Goal: Entertainment & Leisure: Consume media (video, audio)

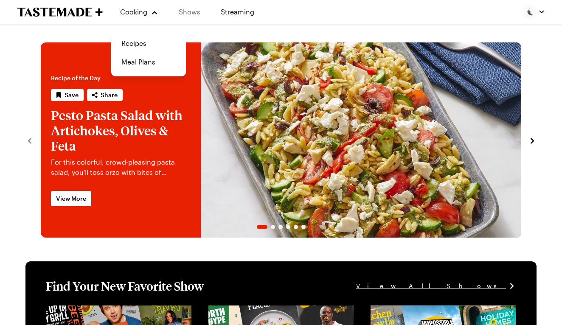
click at [194, 14] on link "Shows" at bounding box center [189, 12] width 39 height 24
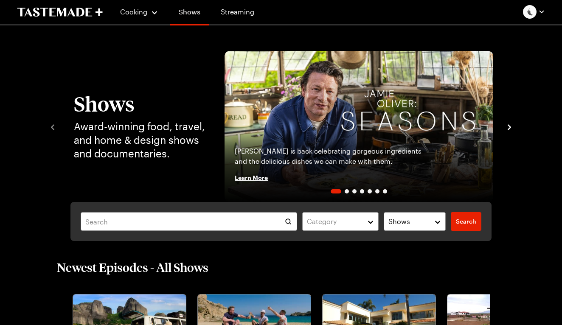
click at [194, 11] on link "Shows" at bounding box center [189, 14] width 39 height 24
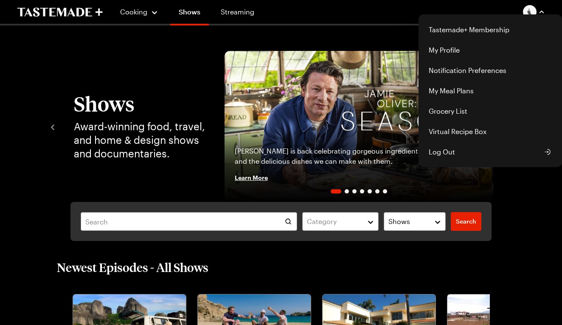
click at [336, 14] on div "Cooking Shows Streaming Tastemade+ Membership My Profile Notification Preferenc…" at bounding box center [281, 12] width 562 height 24
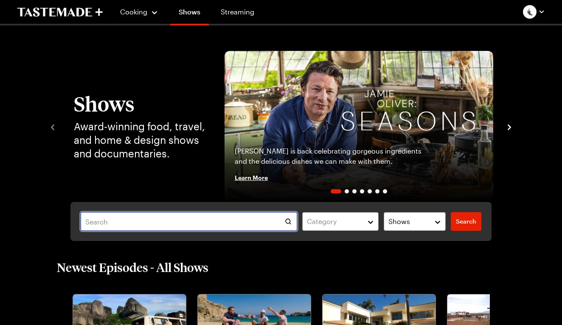
click at [185, 220] on input "text" at bounding box center [189, 221] width 216 height 19
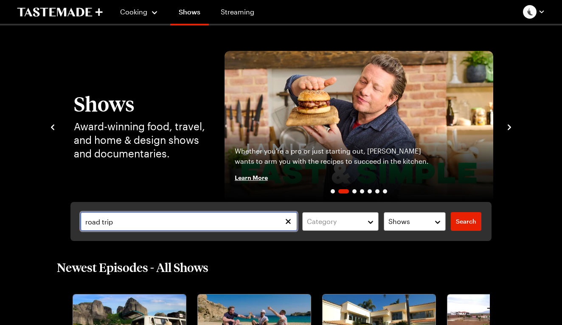
type input "road trip"
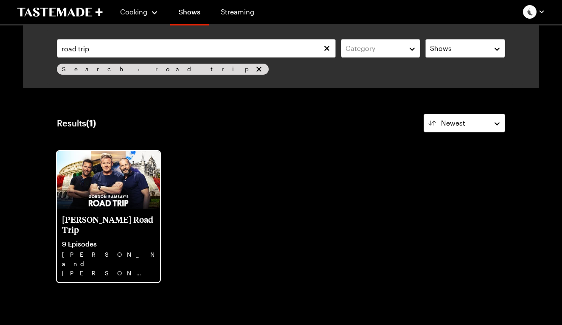
click at [98, 176] on img at bounding box center [108, 180] width 103 height 58
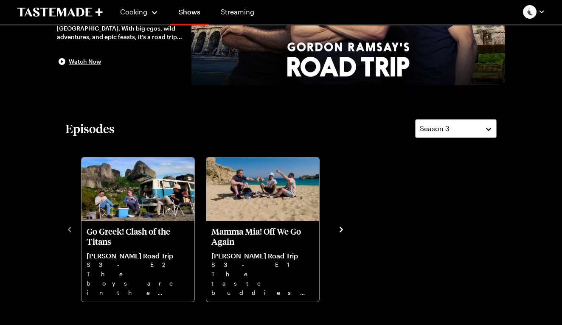
scroll to position [155, 0]
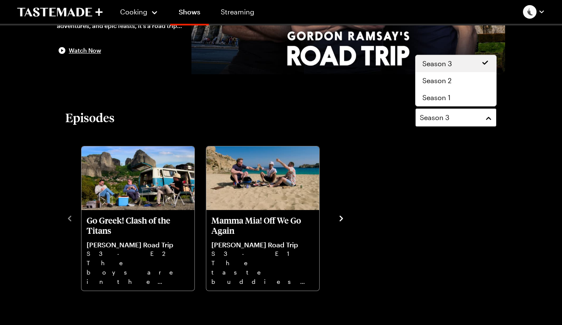
click at [460, 120] on div "Season 3" at bounding box center [449, 117] width 59 height 10
click at [458, 81] on div "Season 2" at bounding box center [455, 81] width 67 height 10
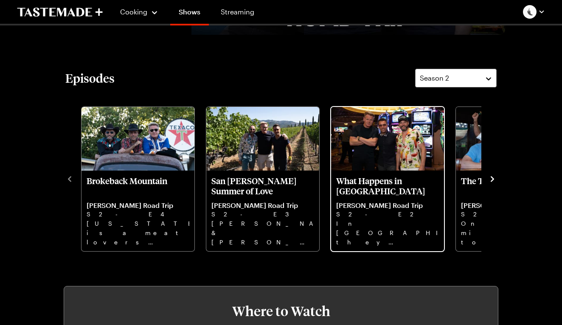
scroll to position [194, 0]
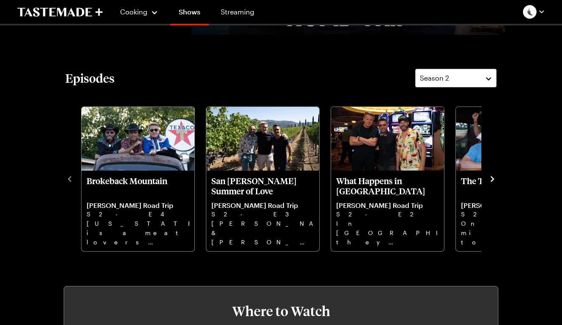
click at [491, 180] on icon "navigate to next item" at bounding box center [492, 179] width 8 height 8
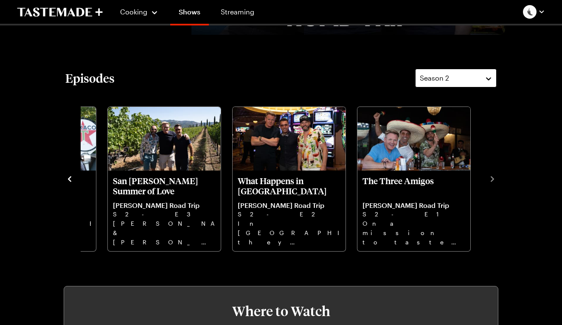
click at [478, 71] on button "Season 2" at bounding box center [455, 78] width 81 height 19
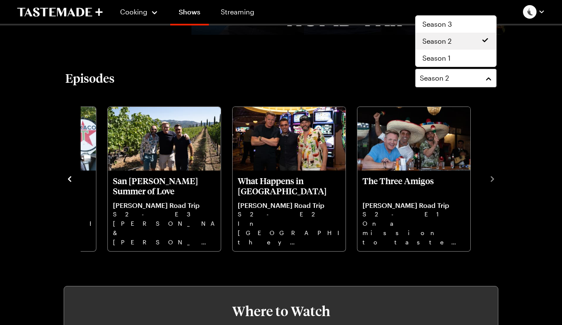
click at [73, 178] on icon "navigate to previous item" at bounding box center [69, 179] width 8 height 8
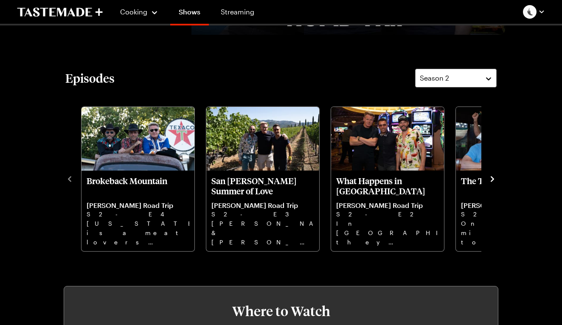
click at [491, 66] on div "[PERSON_NAME] Road Trip Travel 3 Seasons [PERSON_NAME], and [PERSON_NAME] hit t…" at bounding box center [281, 236] width 516 height 811
click at [489, 69] on button "Season 2" at bounding box center [455, 78] width 81 height 19
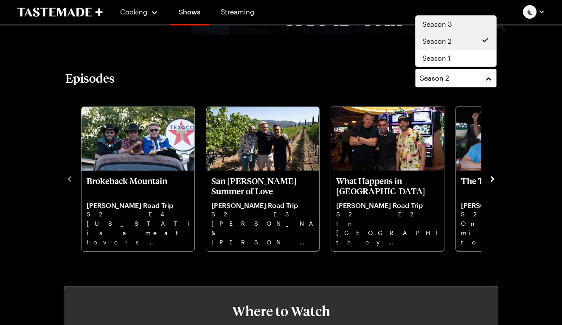
click at [469, 28] on div "Season 3" at bounding box center [455, 24] width 67 height 10
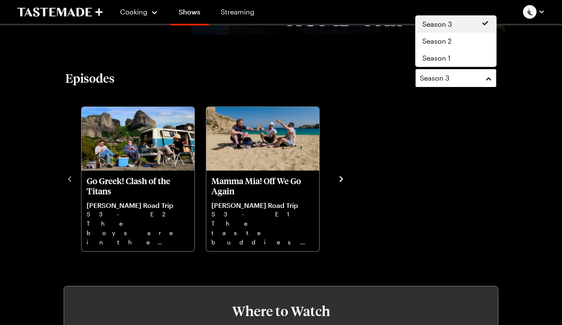
click at [487, 79] on button "Season 3" at bounding box center [455, 78] width 81 height 19
click at [440, 41] on span "Season 2" at bounding box center [436, 41] width 29 height 10
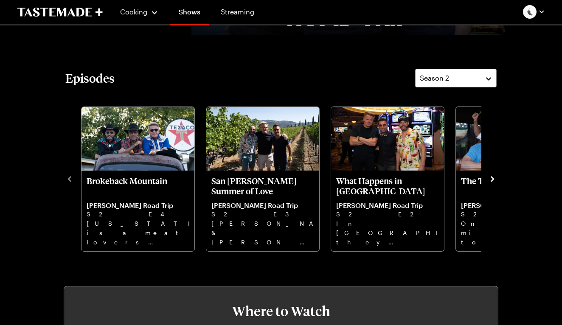
drag, startPoint x: 446, startPoint y: 39, endPoint x: 491, endPoint y: 65, distance: 51.5
click at [491, 65] on div "[PERSON_NAME] Road Trip Travel 3 Seasons [PERSON_NAME], and [PERSON_NAME] hit t…" at bounding box center [281, 236] width 516 height 811
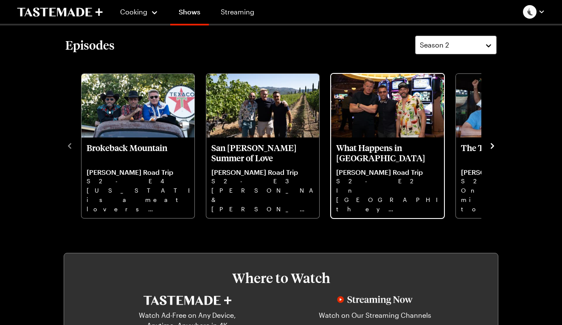
scroll to position [227, 0]
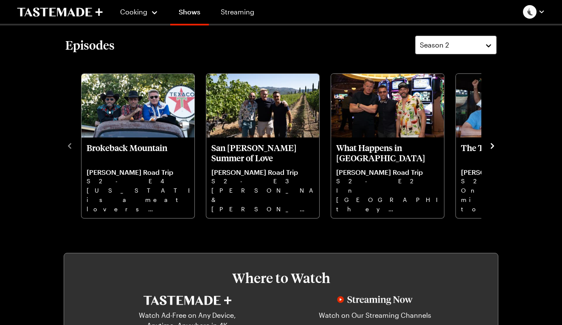
click at [73, 144] on icon "navigate to previous item" at bounding box center [69, 146] width 8 height 8
click at [70, 145] on icon "navigate to previous item" at bounding box center [69, 146] width 3 height 6
click at [493, 148] on icon "navigate to next item" at bounding box center [492, 146] width 8 height 8
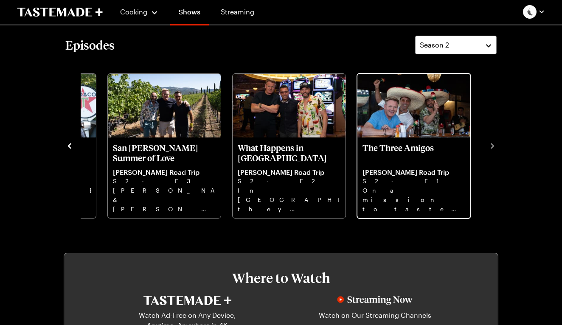
click at [446, 114] on img "The Three Amigos" at bounding box center [413, 106] width 113 height 64
